Goal: Check status

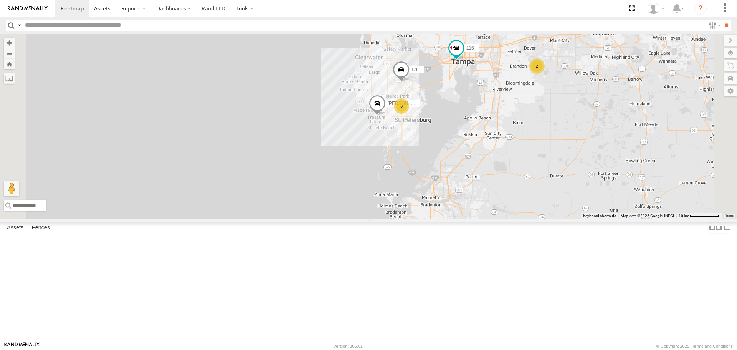
scroll to position [154, 0]
click at [0, 0] on div "Tk 185 All Assets Fort Lauderdale Fiberglass Coatings LLC 26.05319 -80.16933 Vi…" at bounding box center [0, 0] width 0 height 0
click at [0, 0] on div "TK 175" at bounding box center [0, 0] width 0 height 0
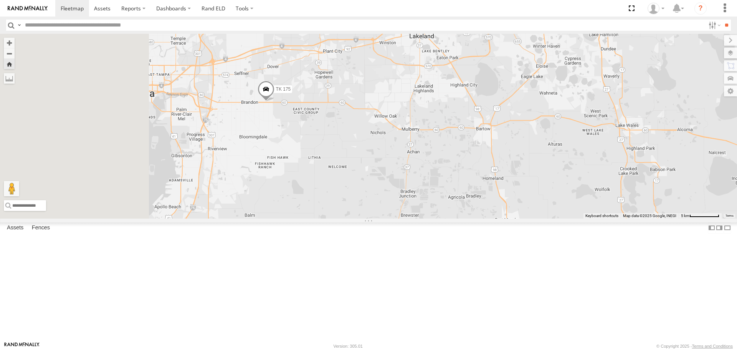
drag, startPoint x: 268, startPoint y: 158, endPoint x: 350, endPoint y: 160, distance: 82.6
click at [350, 160] on div "TK 175" at bounding box center [368, 126] width 737 height 184
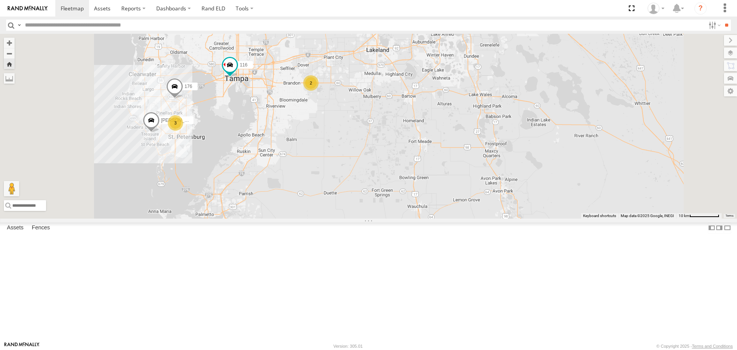
scroll to position [0, 0]
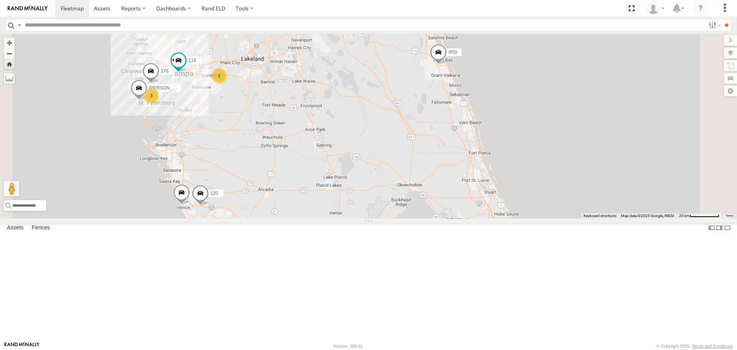
drag, startPoint x: 264, startPoint y: 152, endPoint x: 279, endPoint y: 152, distance: 15.4
click at [278, 152] on div "116 176 [PERSON_NAME] 2 120 [PERSON_NAME] 3" at bounding box center [368, 126] width 737 height 184
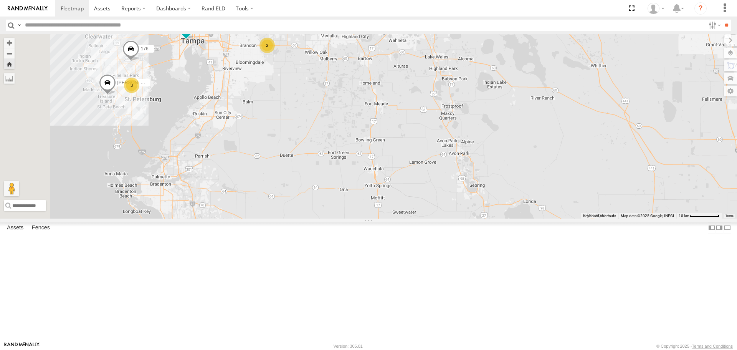
drag, startPoint x: 289, startPoint y: 171, endPoint x: 353, endPoint y: 207, distance: 73.4
click at [353, 207] on div "116 176 [PERSON_NAME] 120 [PERSON_NAME] 2 3" at bounding box center [368, 126] width 737 height 184
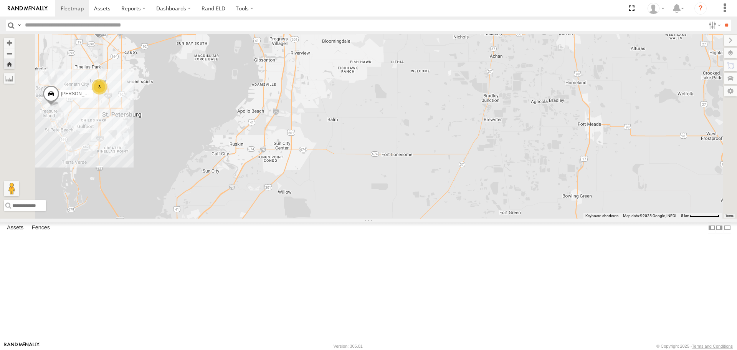
drag, startPoint x: 334, startPoint y: 171, endPoint x: 418, endPoint y: 260, distance: 122.0
click at [418, 218] on div "116 176 [PERSON_NAME] 120 [PERSON_NAME] 122 TK 175 3" at bounding box center [368, 126] width 737 height 184
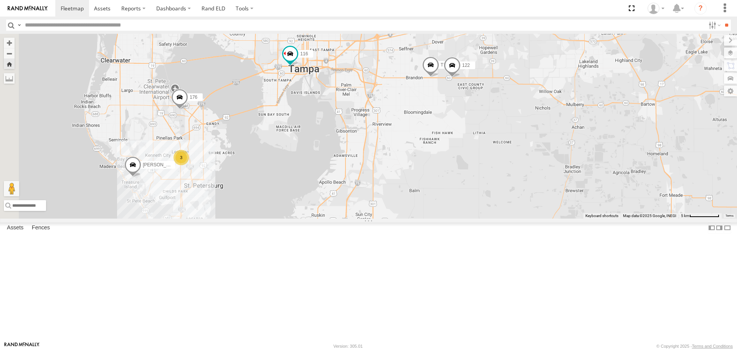
scroll to position [115, 0]
click at [297, 61] on span at bounding box center [290, 54] width 14 height 14
click at [342, 60] on div at bounding box center [290, 55] width 104 height 12
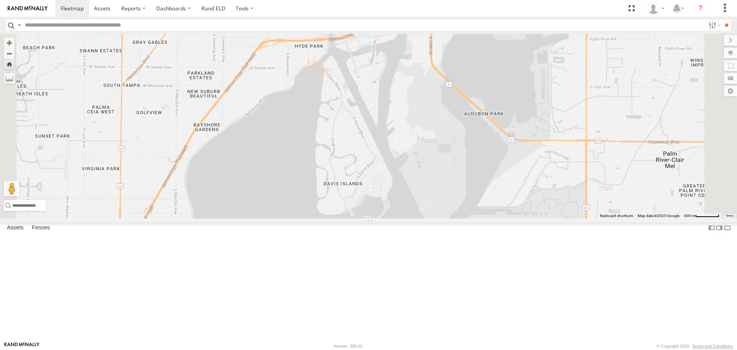
drag, startPoint x: 390, startPoint y: 140, endPoint x: 399, endPoint y: 182, distance: 42.3
click at [399, 183] on div "116 176 [PERSON_NAME] 120 [PERSON_NAME] 122 TK 175 116 All [STREET_ADDRESS][PER…" at bounding box center [368, 126] width 737 height 184
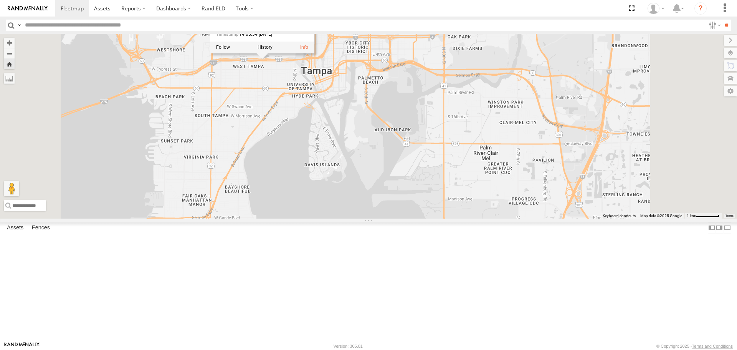
click at [384, 169] on div "116 176 [PERSON_NAME] 120 [PERSON_NAME] 122 TK 175 116 All [STREET_ADDRESS][PER…" at bounding box center [368, 126] width 737 height 184
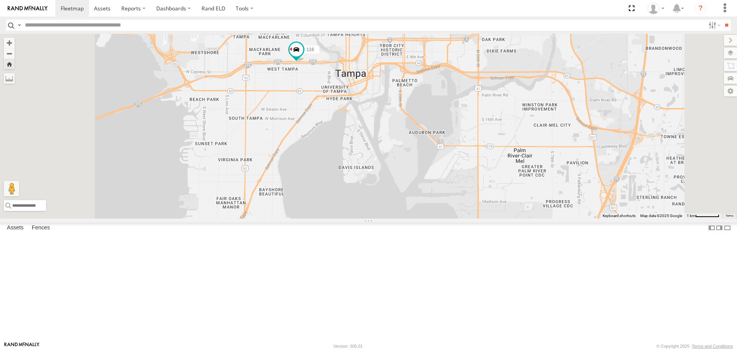
drag, startPoint x: 346, startPoint y: 148, endPoint x: 384, endPoint y: 151, distance: 37.7
click at [382, 151] on div "116 176 [PERSON_NAME] 120 [PERSON_NAME] 122 TK 175" at bounding box center [368, 126] width 737 height 184
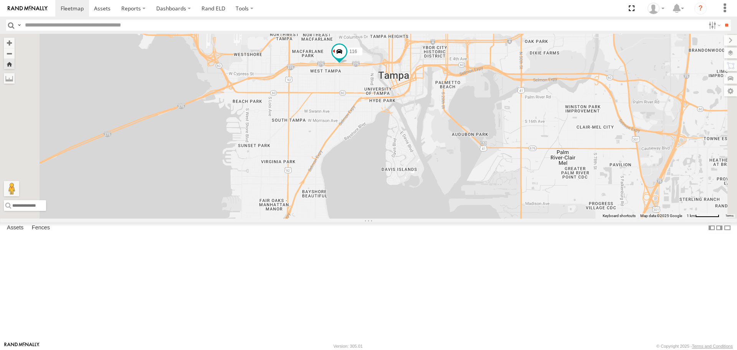
drag, startPoint x: 346, startPoint y: 154, endPoint x: 386, endPoint y: 155, distance: 40.7
click at [386, 155] on div "116 176 [PERSON_NAME] 120 [PERSON_NAME] 122 TK 175" at bounding box center [368, 126] width 737 height 184
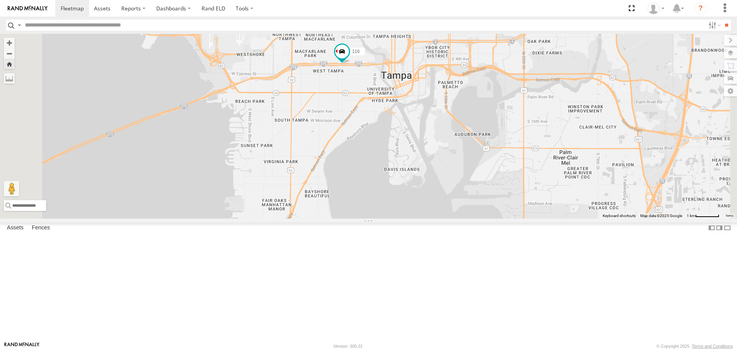
scroll to position [0, 0]
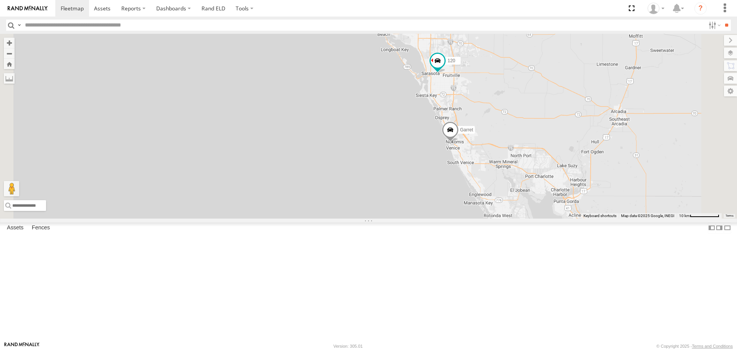
drag, startPoint x: 347, startPoint y: 192, endPoint x: 346, endPoint y: 256, distance: 63.7
click at [346, 218] on div "120 Steve Saumell IRSI 116 Garret Laz Martinez" at bounding box center [368, 126] width 737 height 184
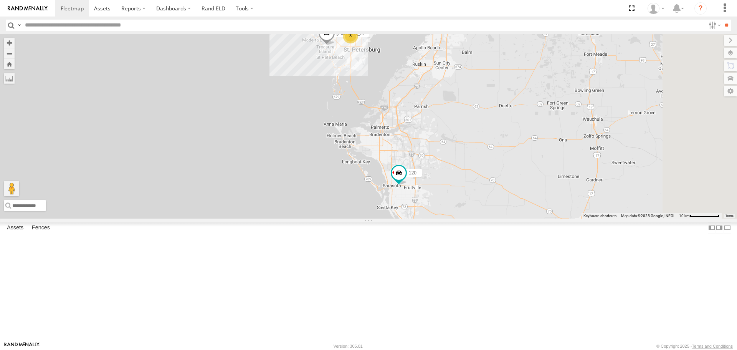
drag, startPoint x: 405, startPoint y: 150, endPoint x: 358, endPoint y: 211, distance: 76.9
click at [359, 211] on div "120 Steve Saumell IRSI 116 Garret Laz Martinez Avery 3" at bounding box center [368, 126] width 737 height 184
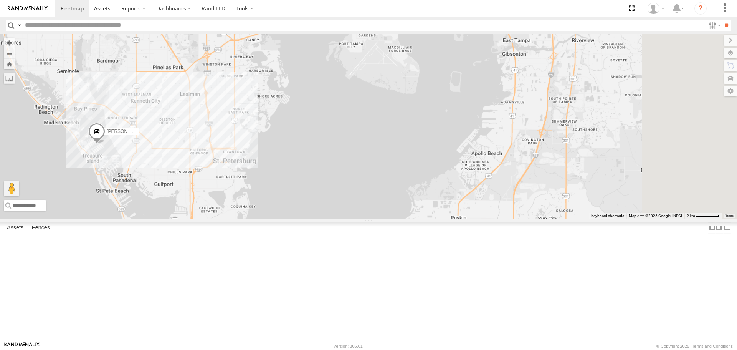
drag, startPoint x: 485, startPoint y: 106, endPoint x: 423, endPoint y: 249, distance: 155.3
click at [422, 218] on div "120 Steve Saumell IRSI 116 Garret Laz Martinez Avery 122 TK 175 176" at bounding box center [368, 126] width 737 height 184
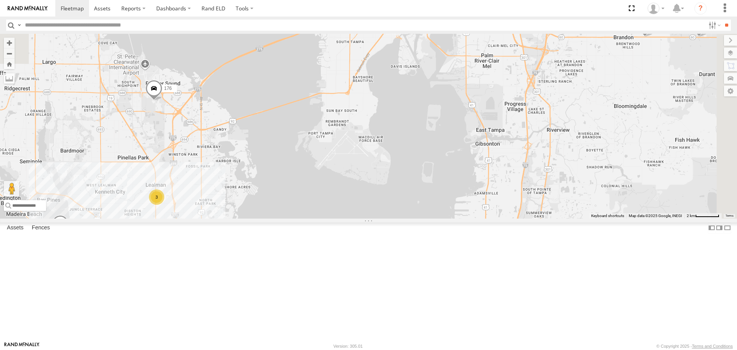
drag, startPoint x: 415, startPoint y: 170, endPoint x: 428, endPoint y: 227, distance: 57.5
click at [428, 218] on div "120 Steve Saumell IRSI 116 Garret Laz Martinez Avery 122 TK 175 176 3" at bounding box center [368, 126] width 737 height 184
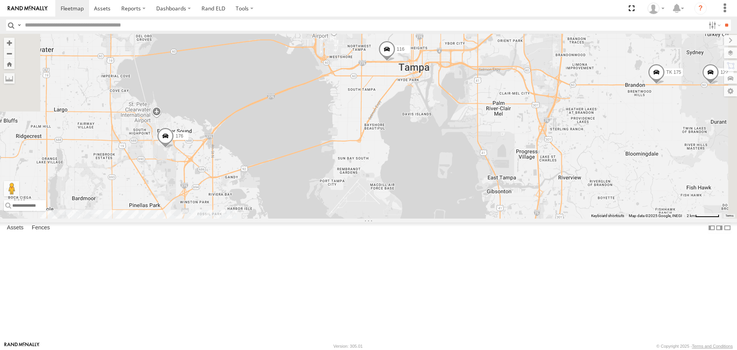
scroll to position [287, 0]
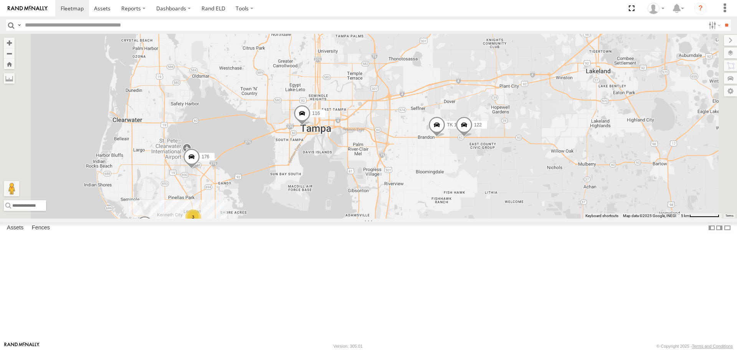
click at [201, 225] on div "3" at bounding box center [192, 216] width 15 height 15
